Goal: Navigation & Orientation: Find specific page/section

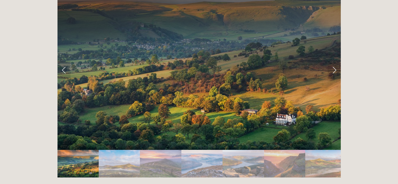
scroll to position [1186, 0]
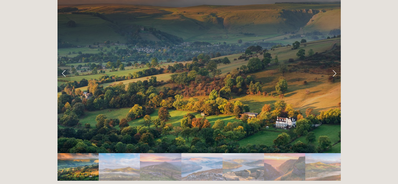
click at [124, 153] on img "Slide 2" at bounding box center [119, 167] width 41 height 28
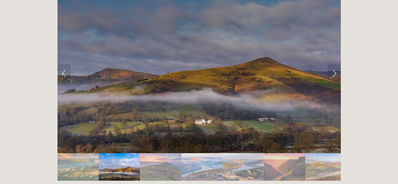
click at [159, 153] on img "Slide 3" at bounding box center [160, 167] width 41 height 28
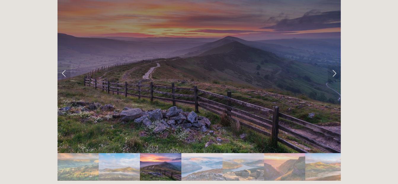
click at [198, 153] on img "Slide 4" at bounding box center [202, 167] width 42 height 28
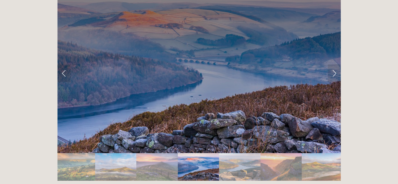
click at [229, 153] on img "Slide 5" at bounding box center [240, 167] width 42 height 28
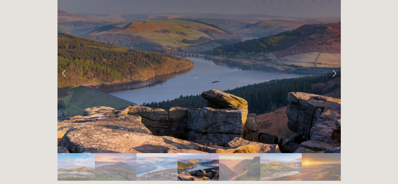
click at [275, 153] on img "Slide 7" at bounding box center [280, 167] width 41 height 28
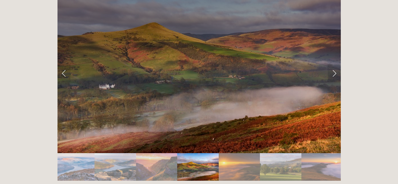
click at [313, 153] on img "Slide 10" at bounding box center [326, 167] width 49 height 28
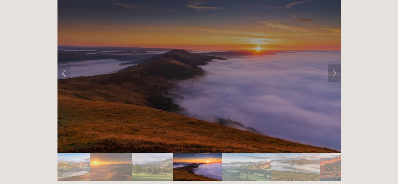
click at [335, 64] on link "Next Slide" at bounding box center [334, 73] width 13 height 18
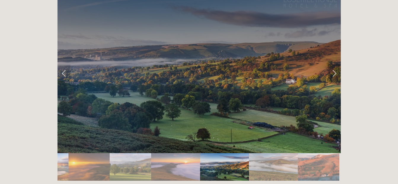
click at [335, 64] on link "Next Slide" at bounding box center [334, 73] width 13 height 18
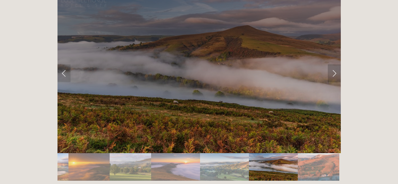
click at [335, 64] on link "Next Slide" at bounding box center [334, 73] width 13 height 18
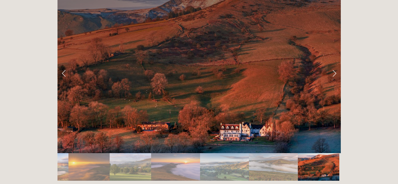
click at [335, 64] on link "Next Slide" at bounding box center [334, 73] width 13 height 18
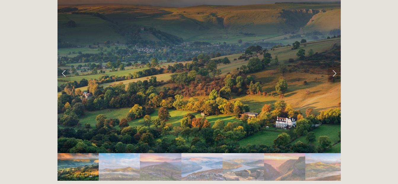
click at [335, 64] on link "Next Slide" at bounding box center [334, 73] width 13 height 18
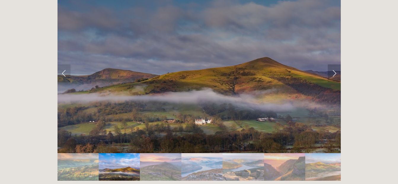
click at [335, 64] on link "Next Slide" at bounding box center [334, 73] width 13 height 18
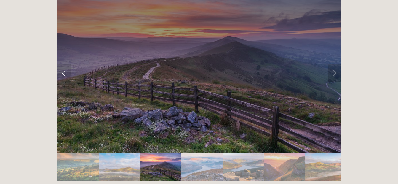
click at [335, 64] on link "Next Slide" at bounding box center [334, 73] width 13 height 18
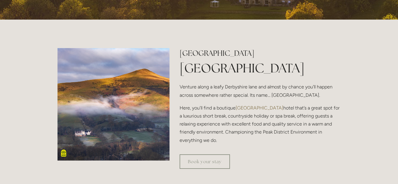
scroll to position [0, 0]
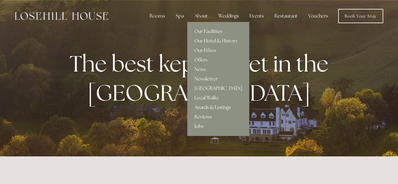
click at [210, 38] on link "Our Hotel & History" at bounding box center [218, 40] width 62 height 9
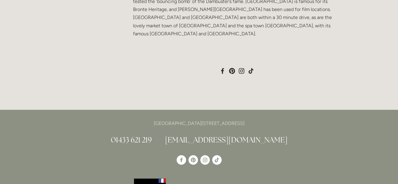
scroll to position [565, 0]
